Goal: Navigation & Orientation: Understand site structure

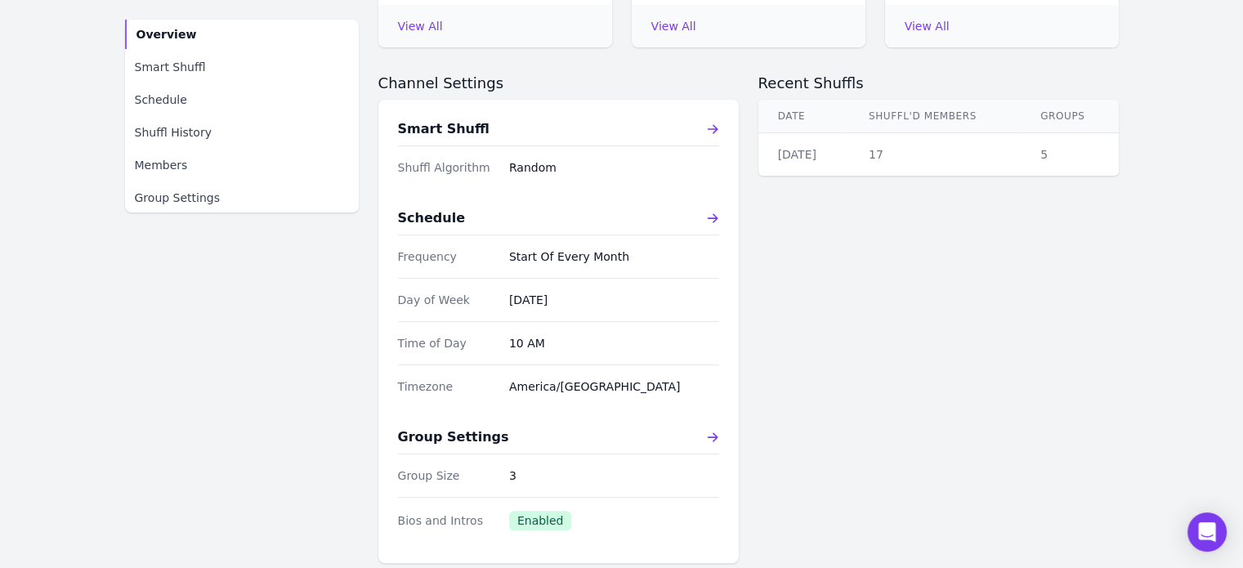
scroll to position [307, 0]
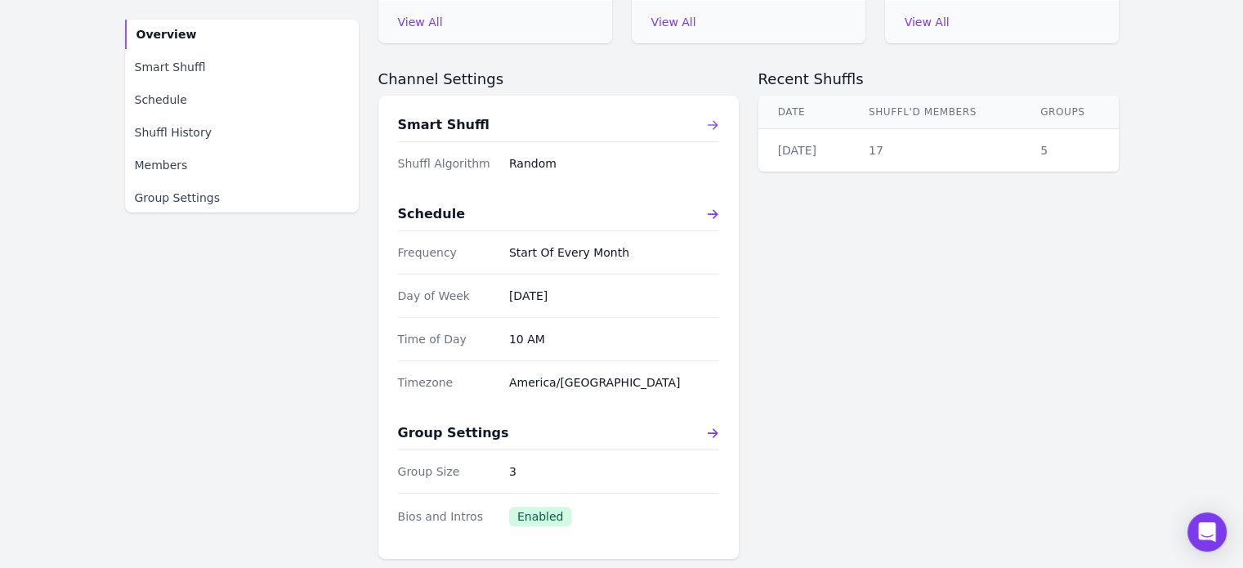
click at [719, 132] on div "Smart Shuffl" at bounding box center [558, 125] width 321 height 20
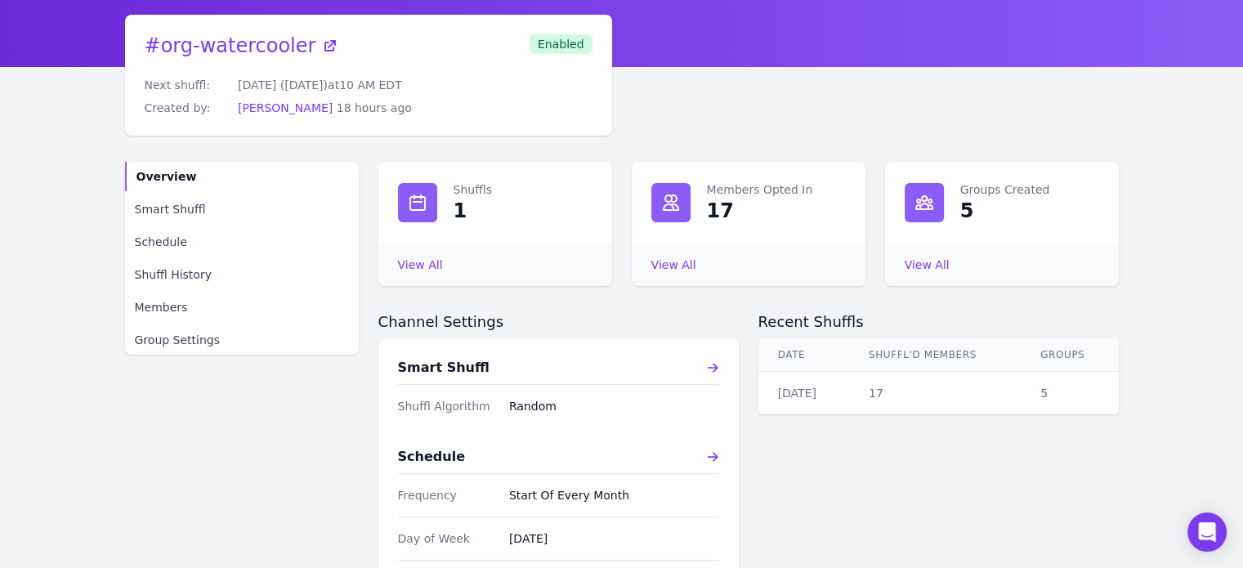
scroll to position [61, 0]
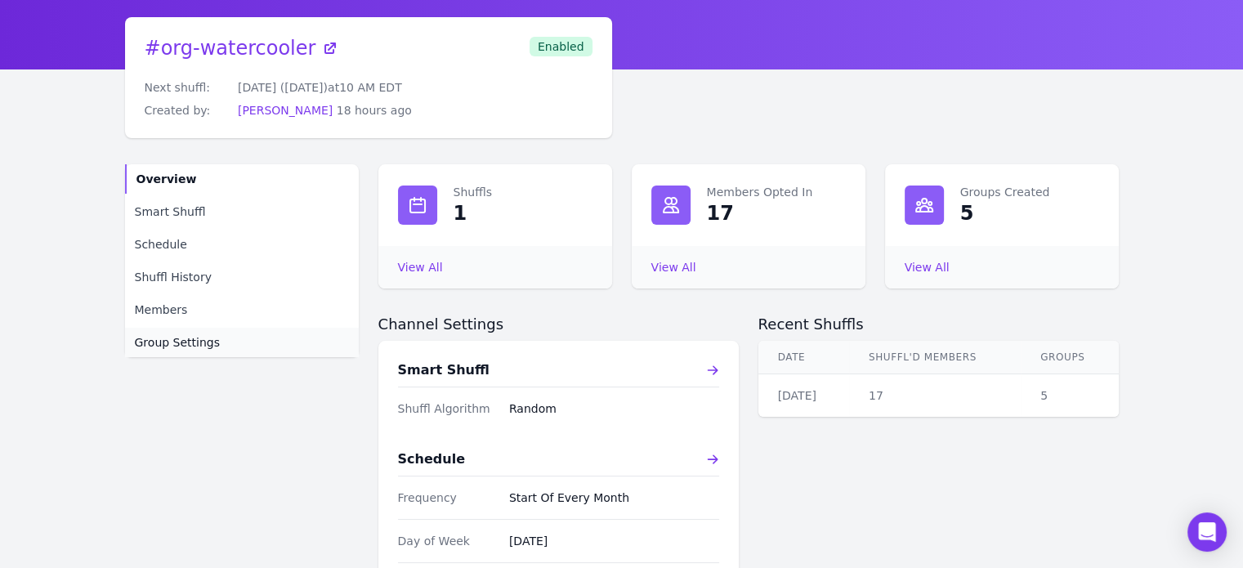
click at [135, 334] on span "Group Settings" at bounding box center [178, 342] width 86 height 16
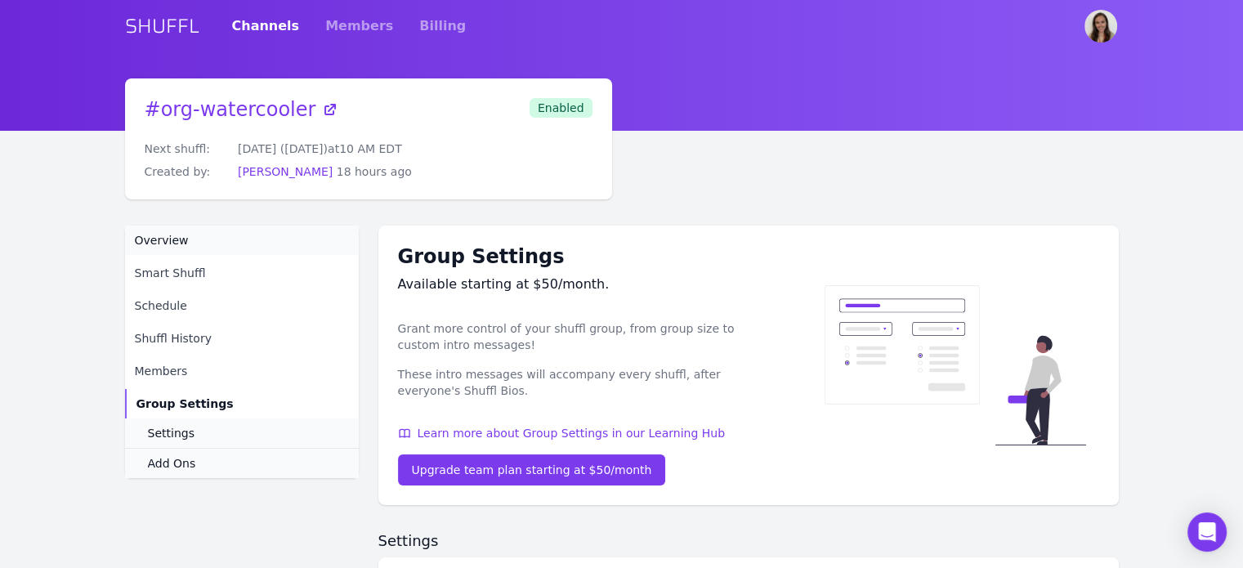
click at [135, 242] on span "Overview" at bounding box center [162, 240] width 54 height 16
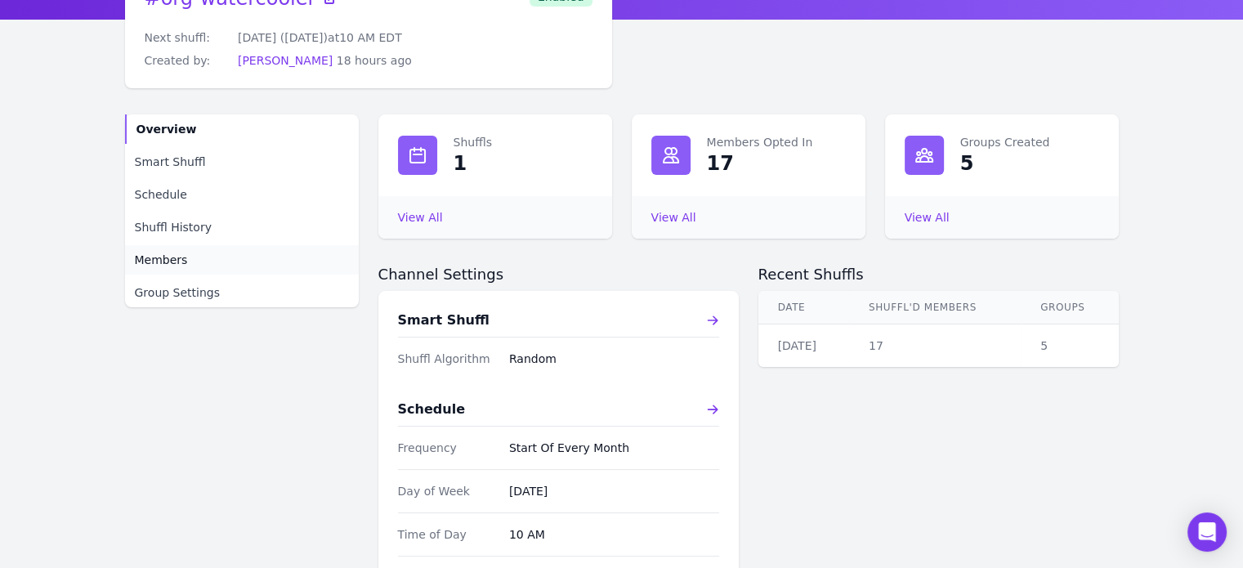
scroll to position [163, 0]
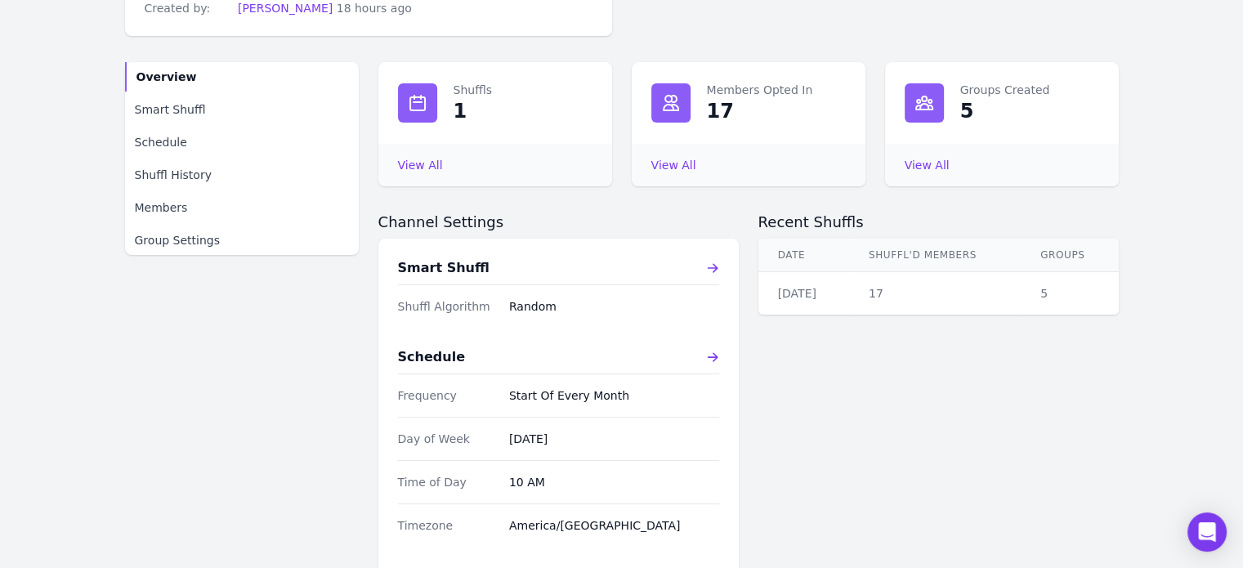
click at [996, 159] on div "View All Groups Created" at bounding box center [1002, 165] width 195 height 16
click at [950, 166] on link "View All Groups Created" at bounding box center [927, 165] width 45 height 13
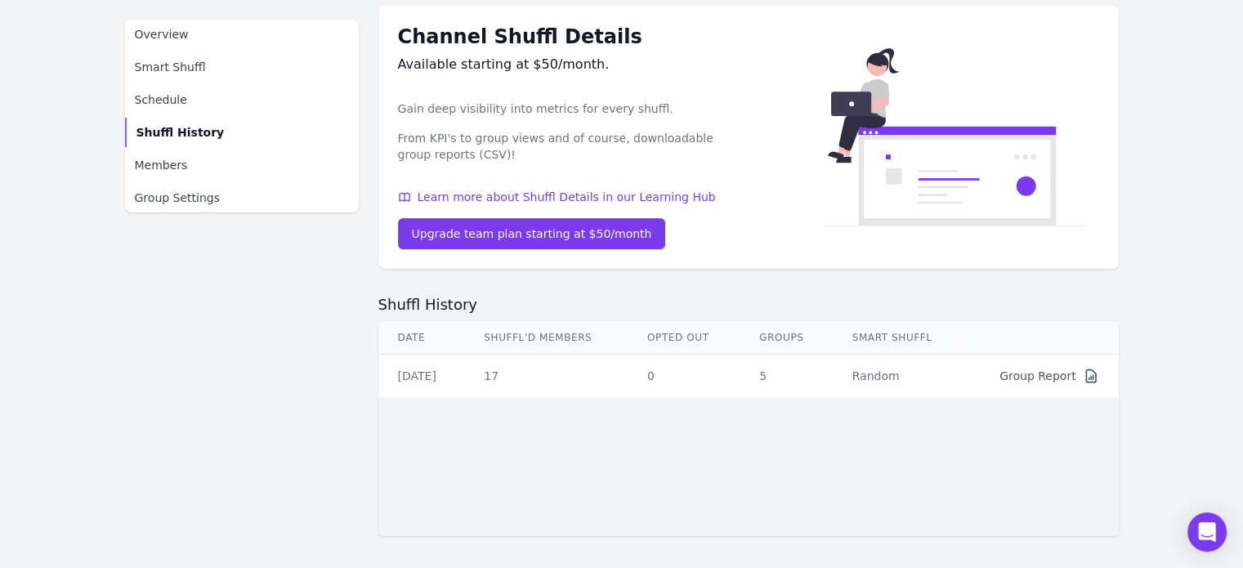
scroll to position [124, 0]
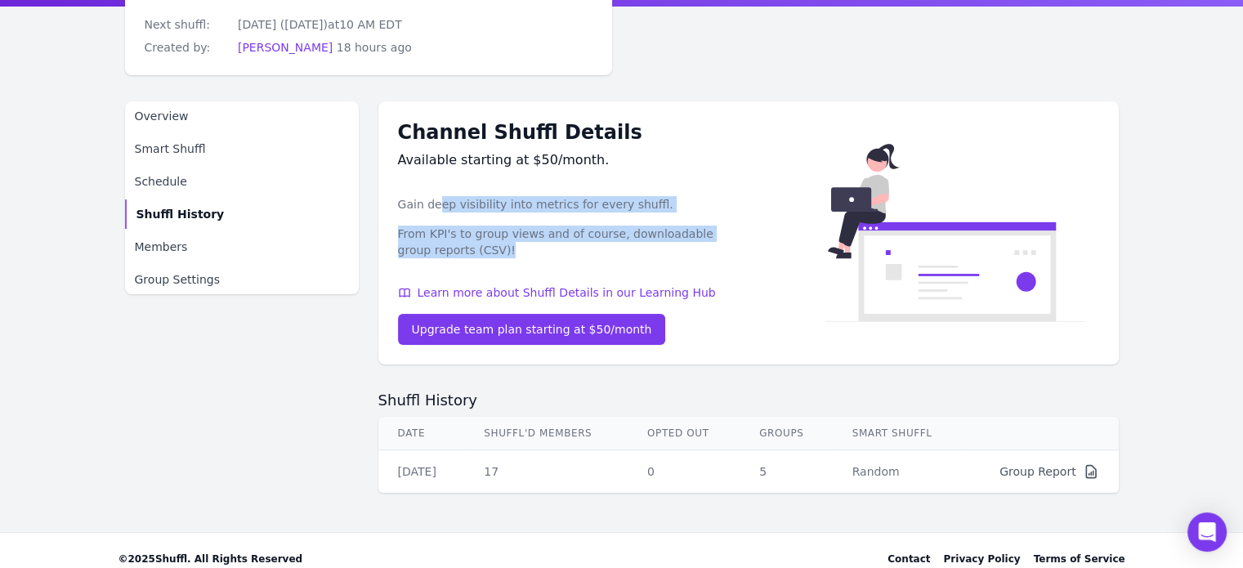
drag, startPoint x: 386, startPoint y: 203, endPoint x: 736, endPoint y: 235, distance: 351.3
click at [736, 235] on div "Gain deep visibility into metrics for every shuffl. From KPI's to group views a…" at bounding box center [573, 227] width 351 height 62
click at [736, 235] on p "From KPI's to group views and of course, downloadable group reports (CSV)!" at bounding box center [573, 242] width 351 height 33
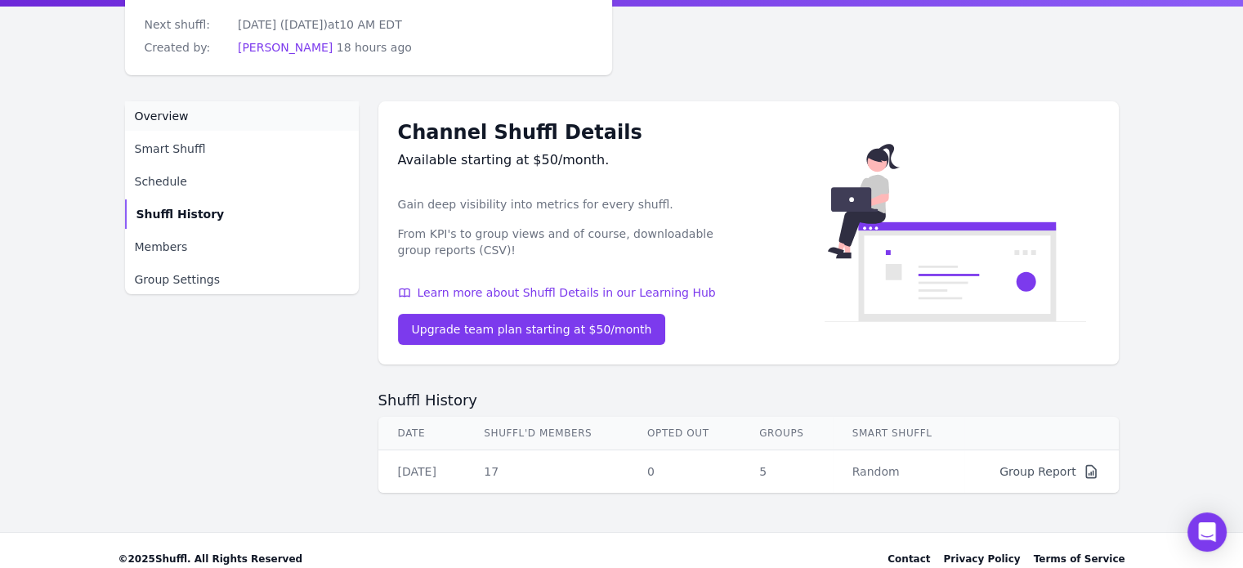
click at [135, 244] on span "Members" at bounding box center [161, 247] width 53 height 16
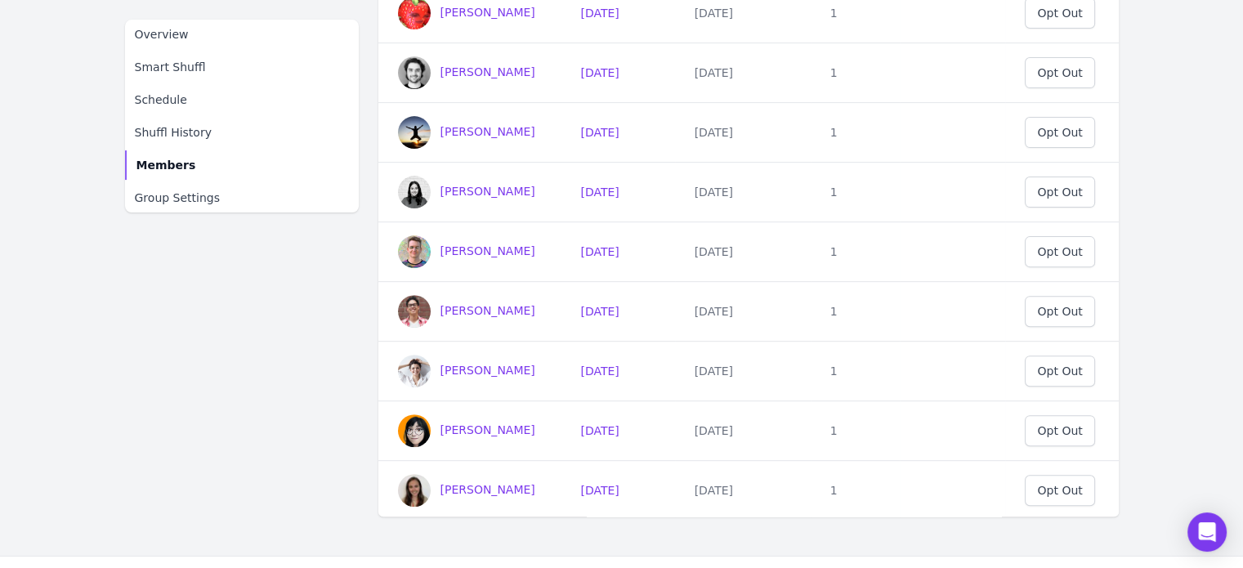
scroll to position [451, 0]
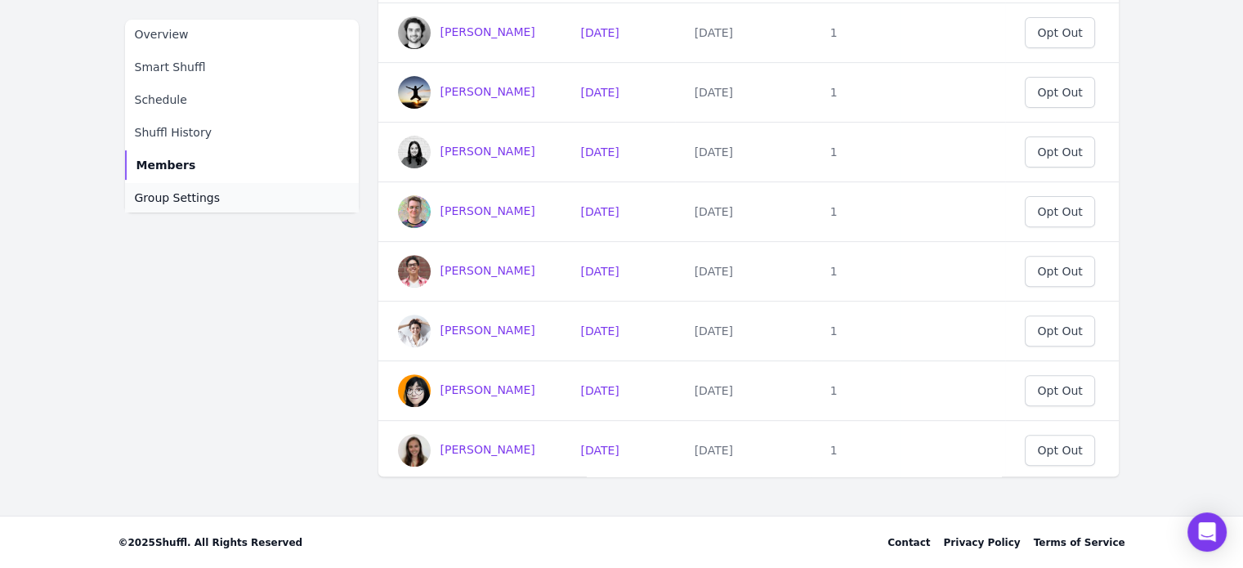
click at [135, 199] on span "Group Settings" at bounding box center [178, 198] width 86 height 16
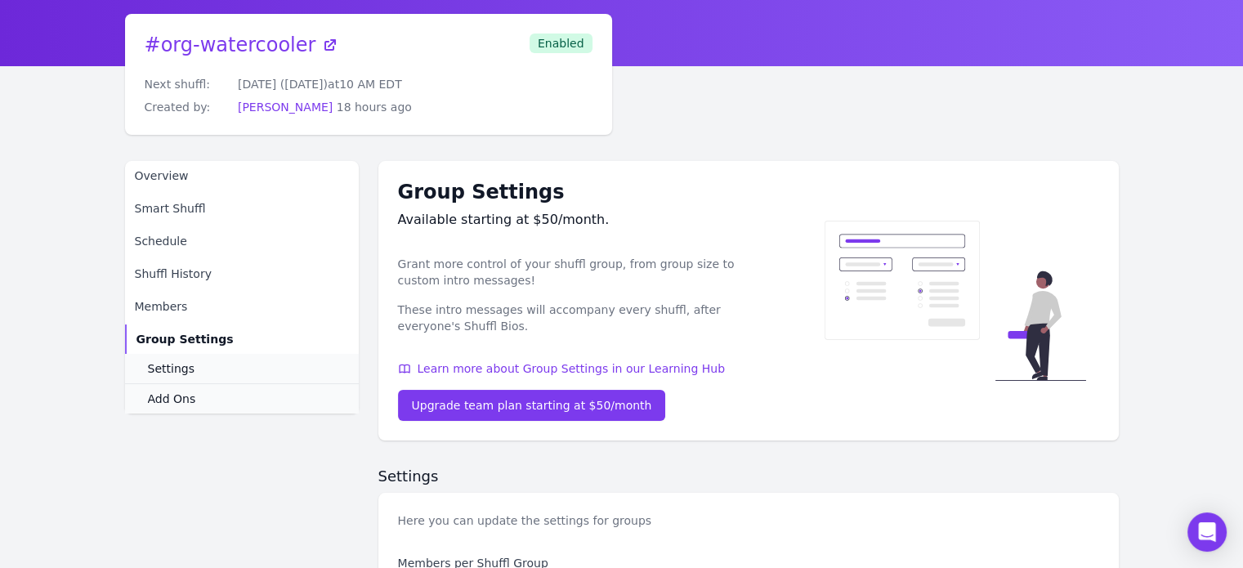
scroll to position [82, 0]
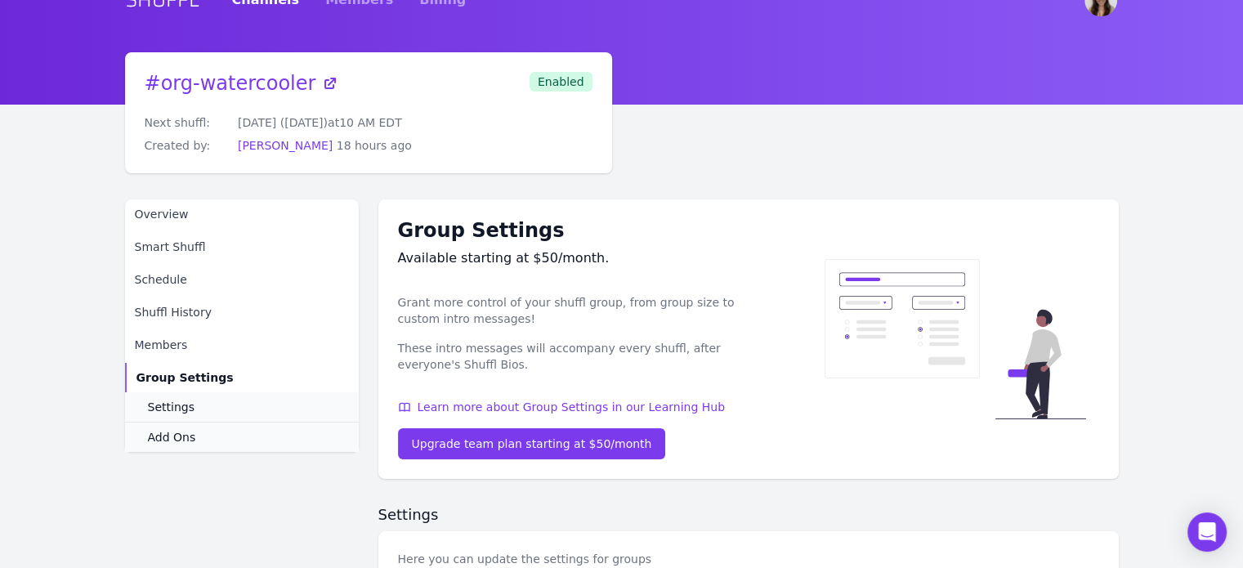
scroll to position [0, 0]
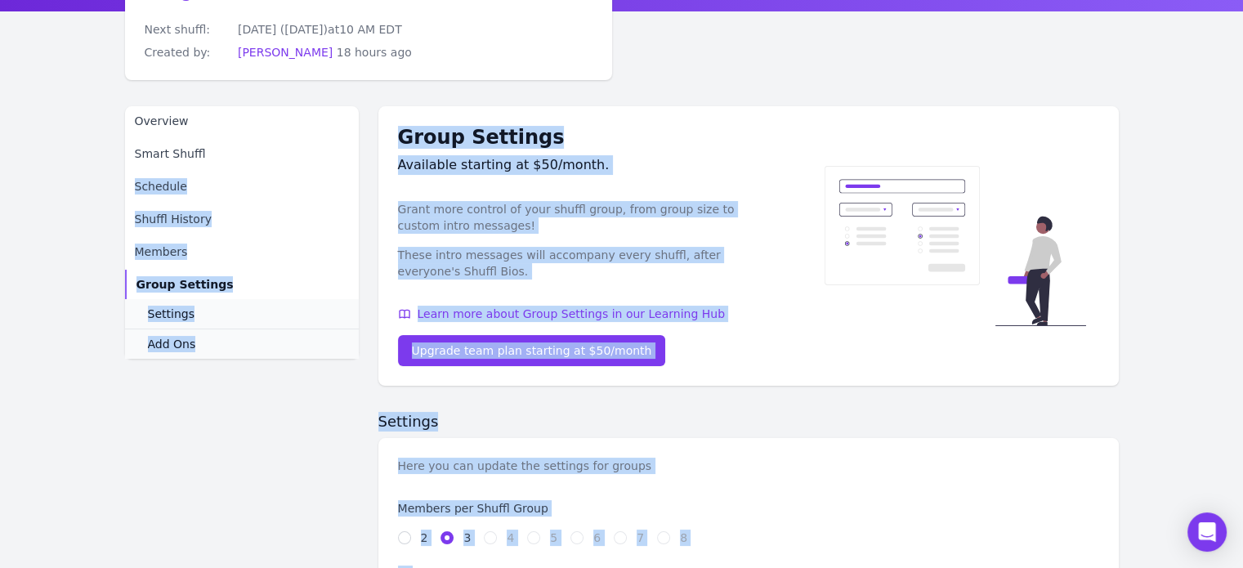
drag, startPoint x: 314, startPoint y: 278, endPoint x: 308, endPoint y: 571, distance: 293.5
click at [308, 567] on html "SHUFFL Channels Members Billing [PERSON_NAME] Sign out # org-watercooler Next s…" at bounding box center [621, 507] width 1243 height 1252
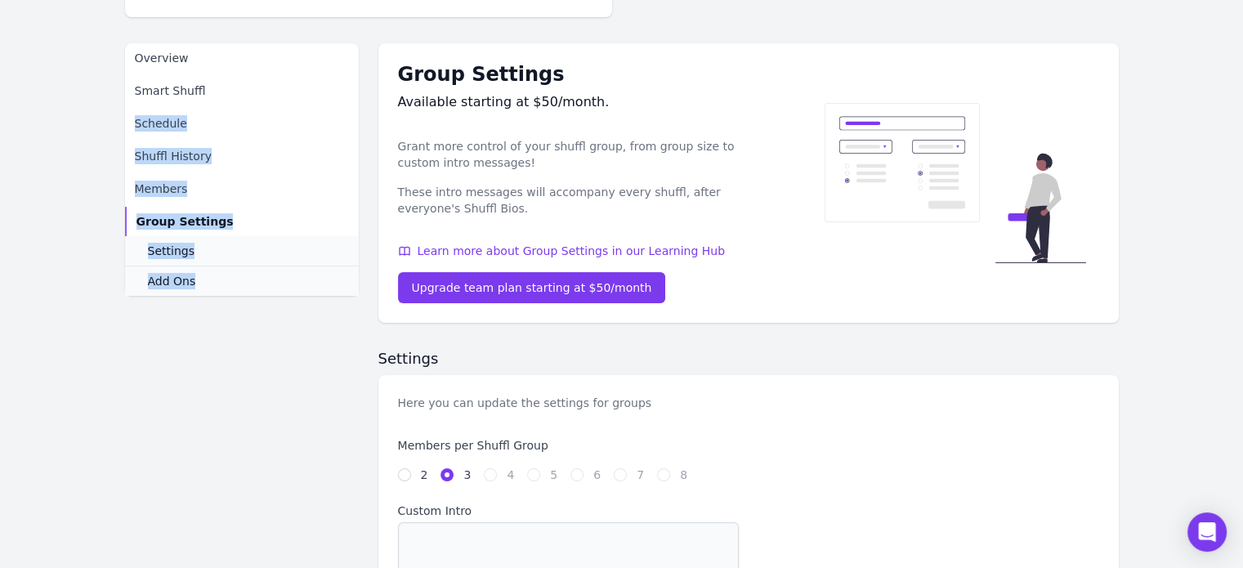
click at [318, 375] on div "# org-watercooler Next shuffl: [DATE] ([DATE]) at 10 AM EDT Created by: [PERSON…" at bounding box center [622, 436] width 994 height 1081
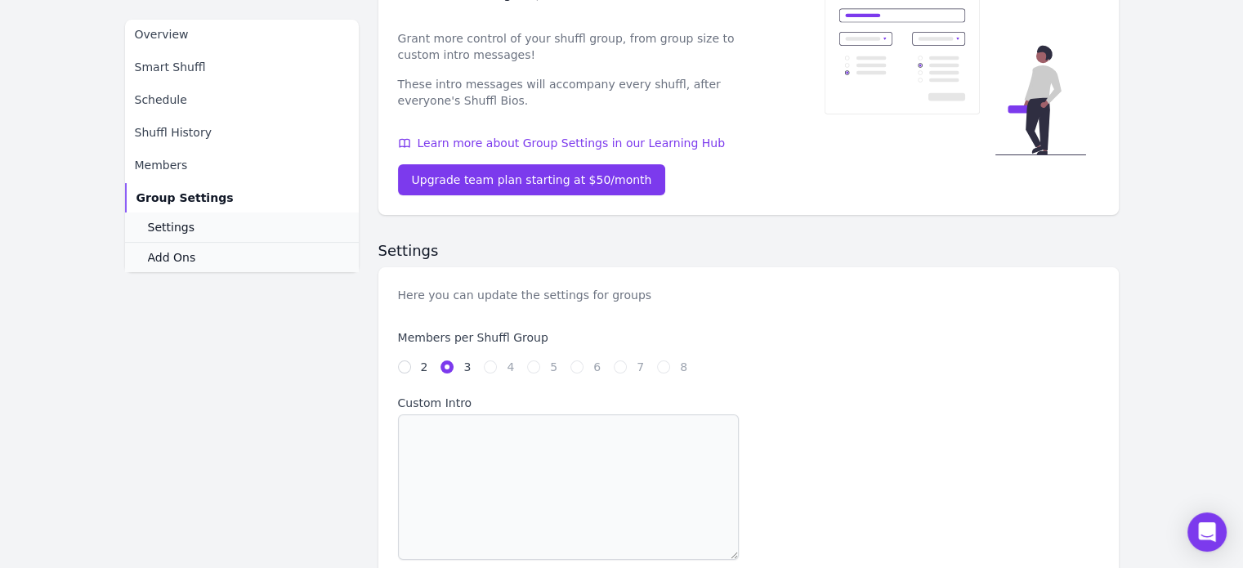
scroll to position [327, 0]
